Goal: Check status: Check status

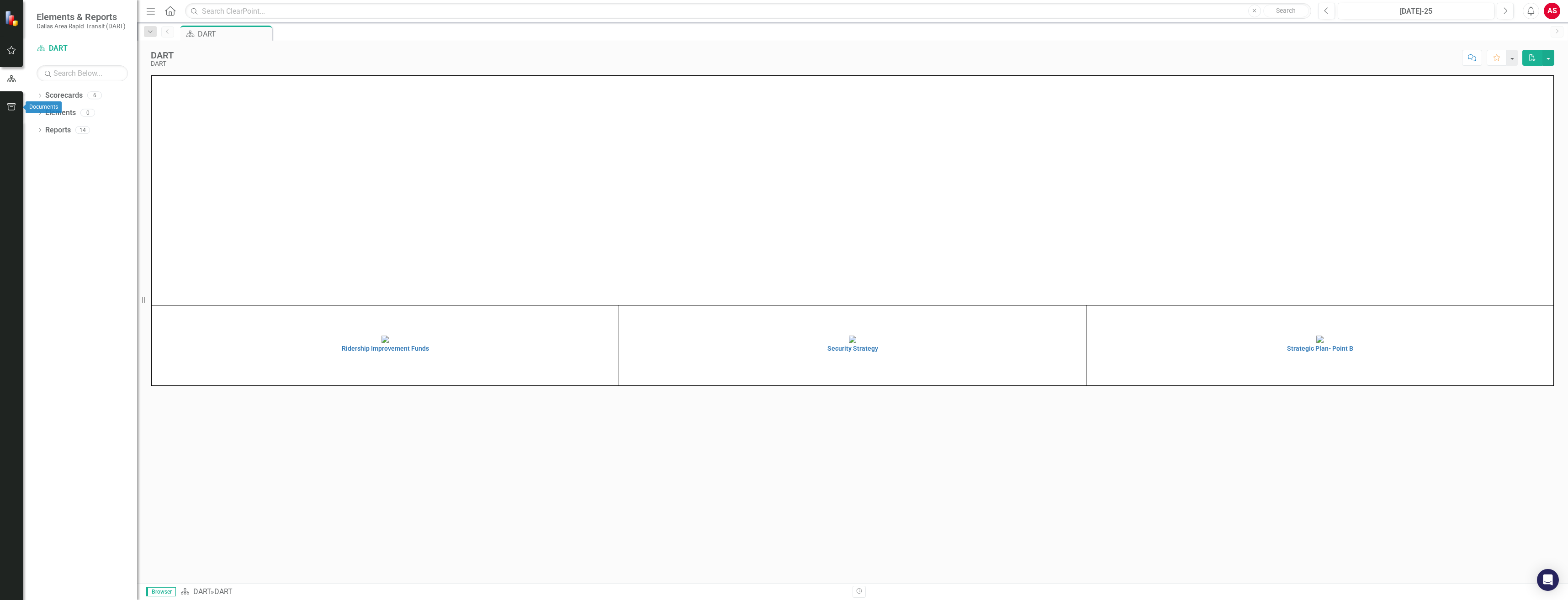
click at [9, 108] on icon "button" at bounding box center [11, 107] width 9 height 7
click at [11, 48] on icon "button" at bounding box center [11, 50] width 9 height 8
click at [9, 77] on icon "button" at bounding box center [11, 78] width 9 height 7
click at [381, 46] on div "DART DART Score: N/A [DATE]-25 Completed Comment Favorite PDF" at bounding box center [852, 54] width 1431 height 27
click at [212, 31] on div "DART" at bounding box center [228, 34] width 60 height 11
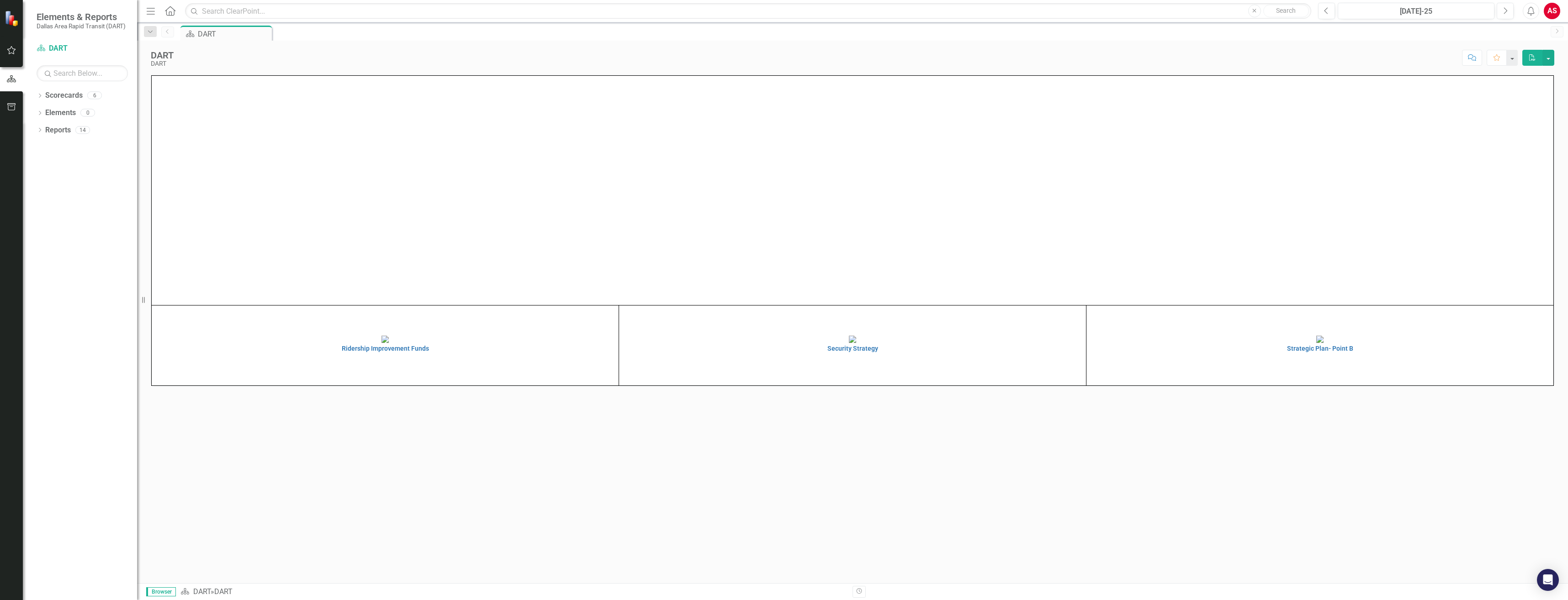
scroll to position [33, 0]
click at [1431, 7] on div "[DATE]-25" at bounding box center [1416, 11] width 150 height 11
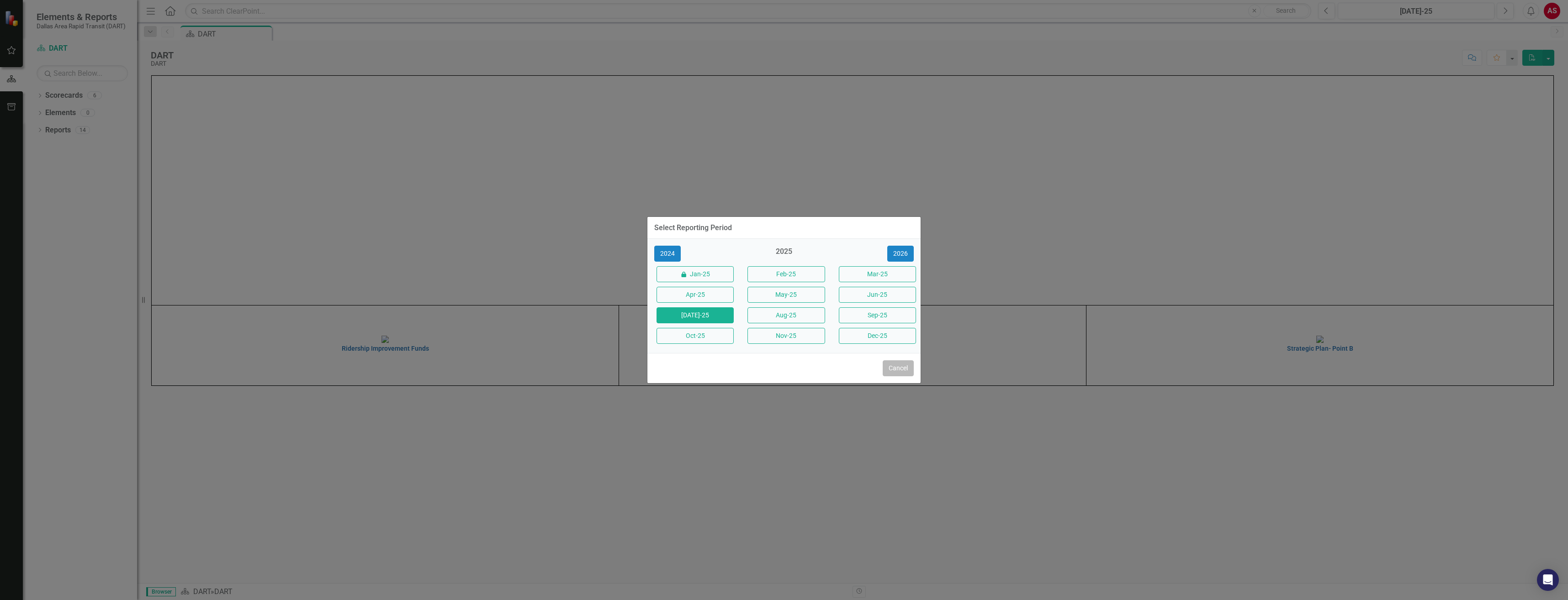
click at [900, 367] on button "Cancel" at bounding box center [898, 368] width 31 height 16
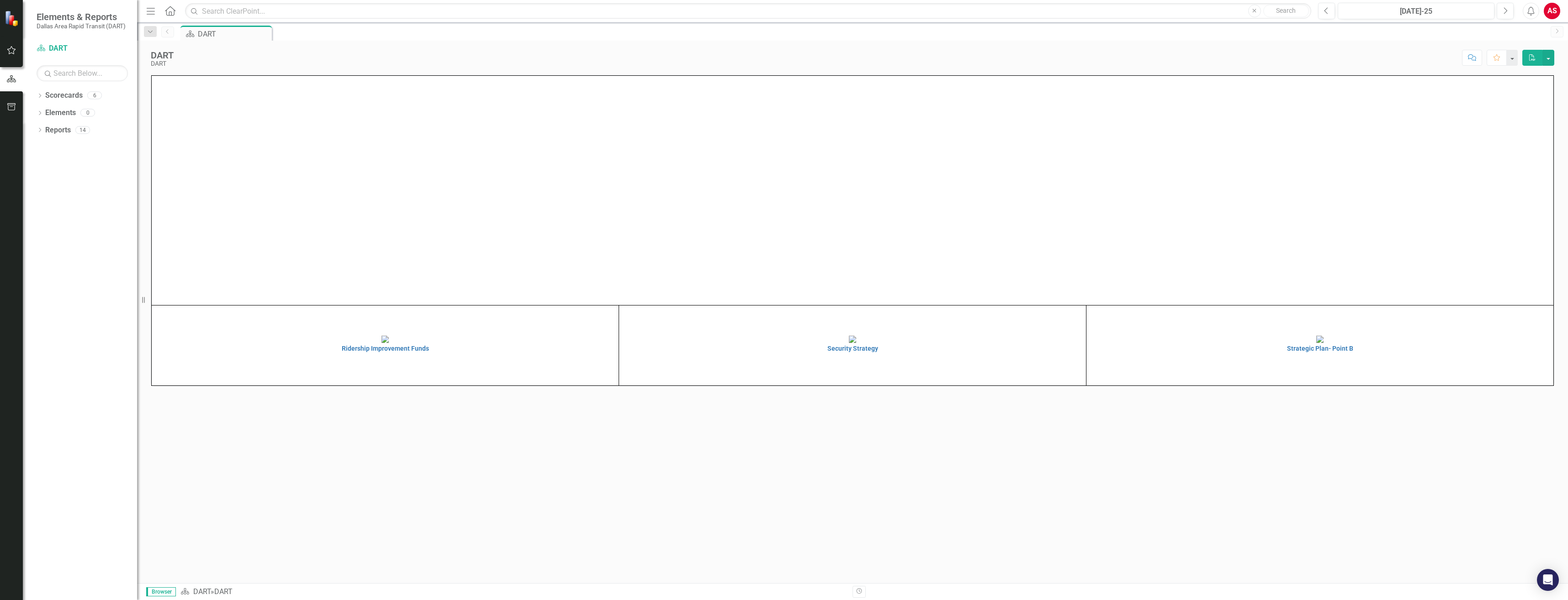
click at [398, 35] on div "Scorecard DART Pin" at bounding box center [862, 33] width 1368 height 15
click at [1424, 9] on div "[DATE]-25" at bounding box center [1416, 11] width 150 height 11
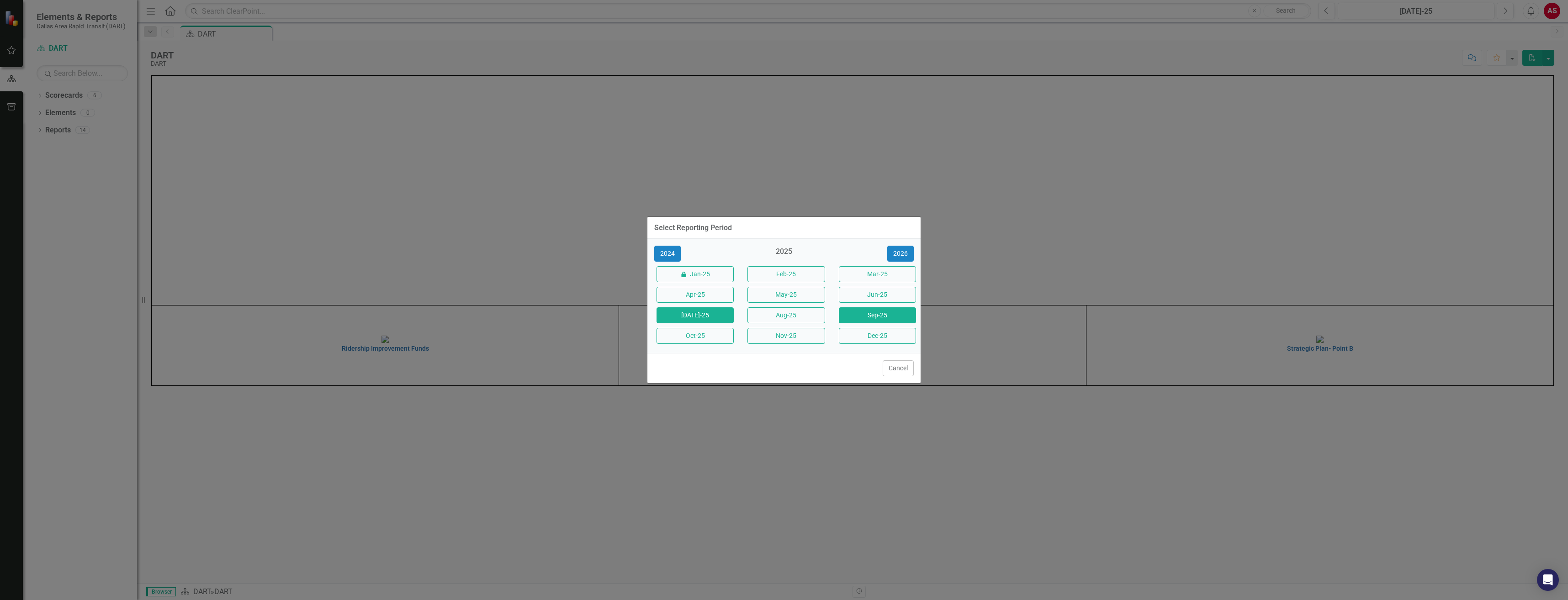
click at [866, 315] on button "Sep-25" at bounding box center [878, 315] width 77 height 16
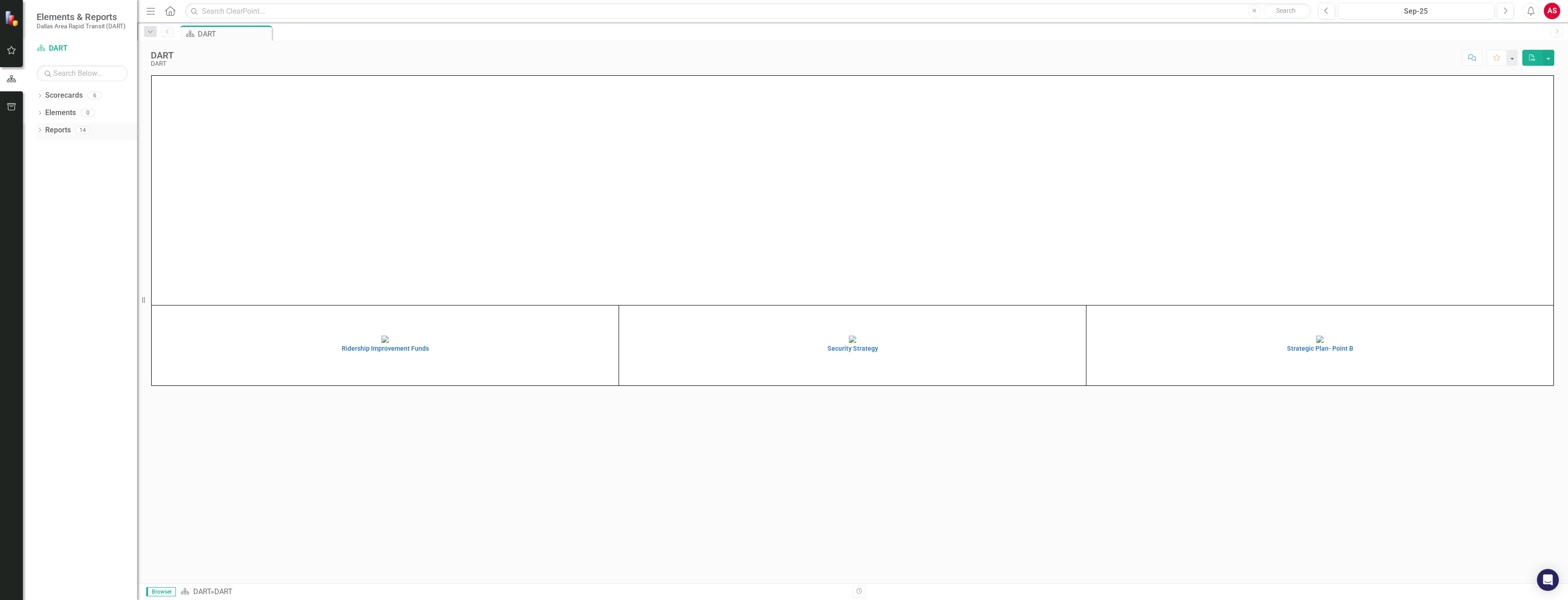
click at [39, 131] on icon "Dropdown" at bounding box center [40, 131] width 7 height 5
click at [39, 128] on icon "Dropdown" at bounding box center [39, 130] width 5 height 7
click at [40, 96] on icon "Dropdown" at bounding box center [40, 97] width 7 height 5
click at [37, 96] on icon "Dropdown" at bounding box center [39, 95] width 5 height 7
click at [41, 112] on icon "Dropdown" at bounding box center [40, 114] width 7 height 5
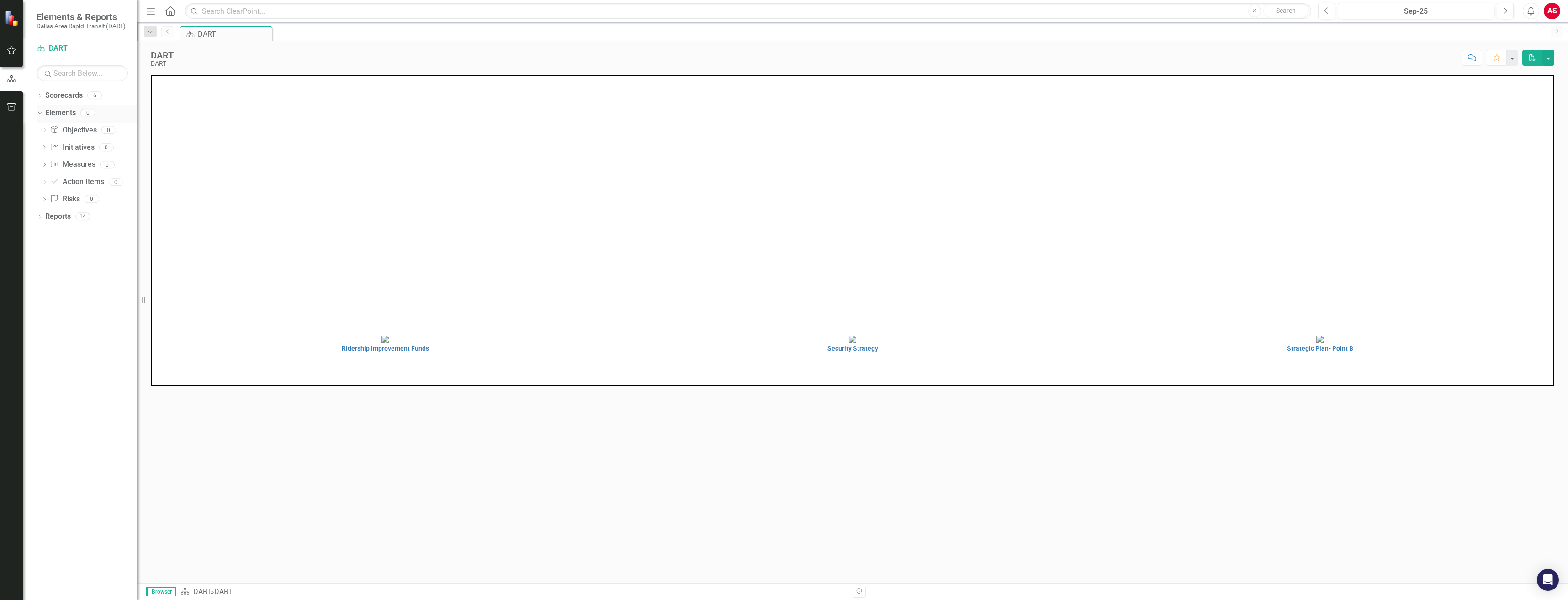
click at [41, 112] on icon "Dropdown" at bounding box center [39, 113] width 5 height 7
click at [1549, 56] on button "button" at bounding box center [1549, 58] width 12 height 16
click at [1372, 37] on div "Scorecard DART Pin" at bounding box center [862, 33] width 1368 height 15
click at [1510, 58] on button "button" at bounding box center [1512, 58] width 12 height 16
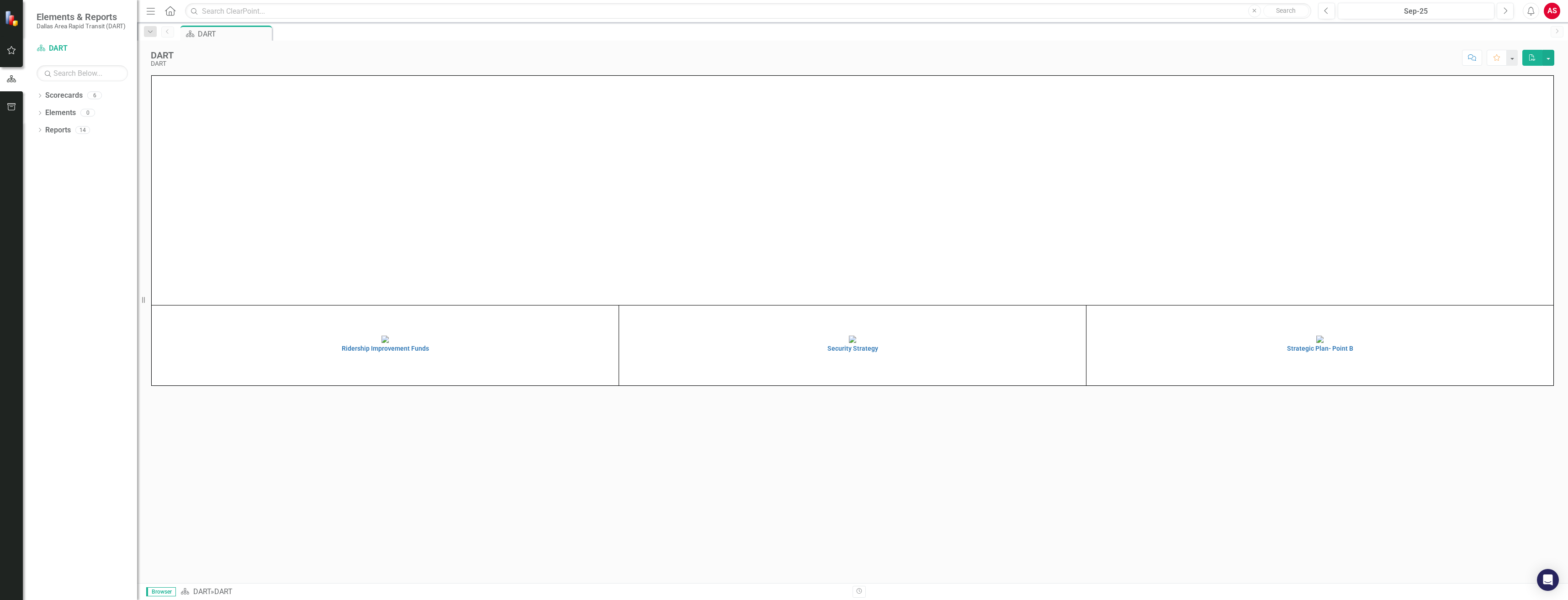
click at [1384, 33] on div "Scorecard DART Pin" at bounding box center [862, 33] width 1368 height 15
click at [1262, 190] on img at bounding box center [852, 190] width 1397 height 0
drag, startPoint x: 923, startPoint y: 42, endPoint x: 913, endPoint y: 38, distance: 10.8
click at [921, 40] on div "Menu Home Search Close Search Previous Sep-25 Next Alerts AS User Edit Profile …" at bounding box center [852, 300] width 1431 height 600
